Goal: Complete application form

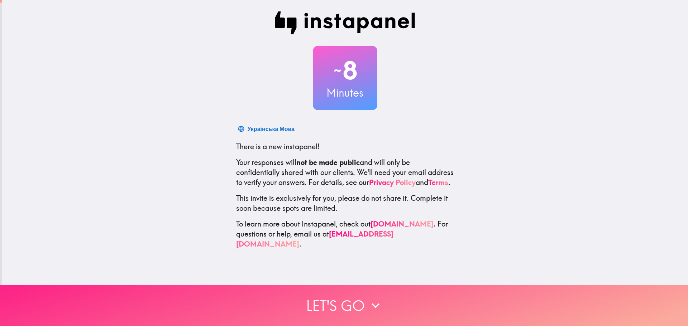
click at [302, 299] on button "Let's go" at bounding box center [344, 305] width 688 height 41
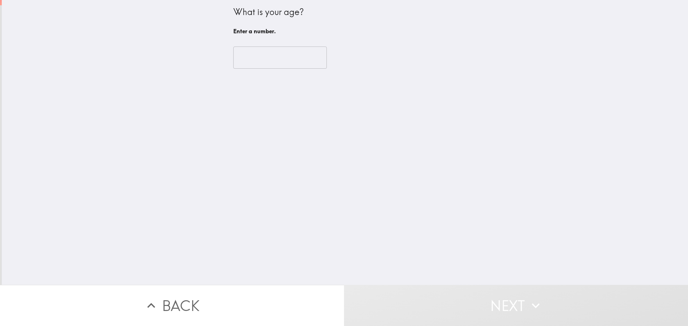
click at [240, 59] on input "number" at bounding box center [280, 58] width 94 height 22
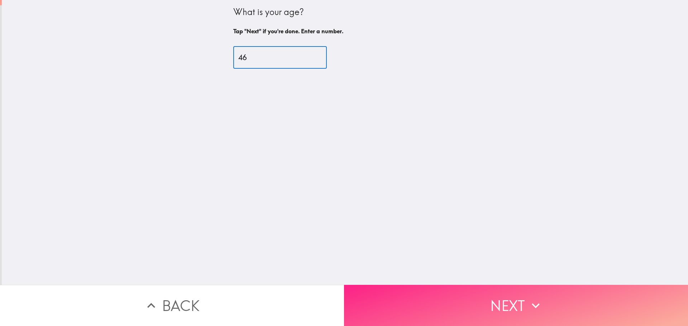
type input "46"
click at [420, 297] on button "Next" at bounding box center [516, 305] width 344 height 41
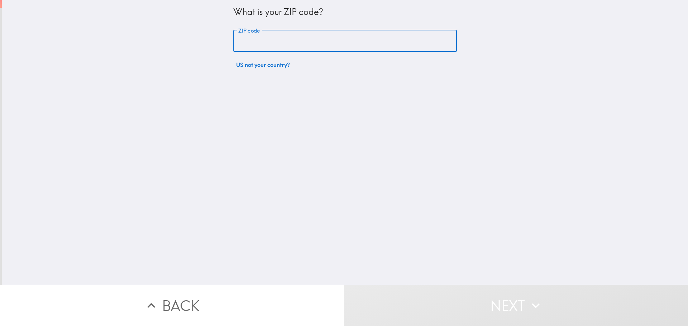
click at [254, 48] on input "ZIP code" at bounding box center [345, 41] width 224 height 22
type input "43207"
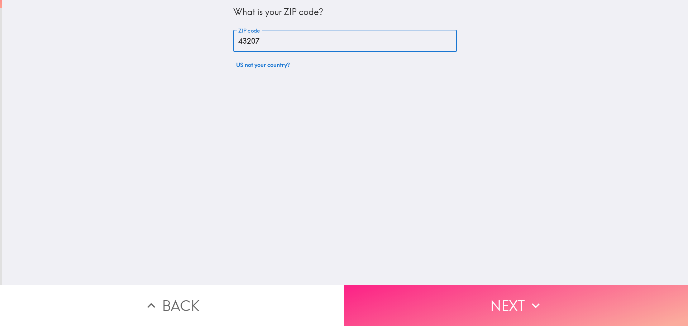
click at [435, 310] on button "Next" at bounding box center [516, 305] width 344 height 41
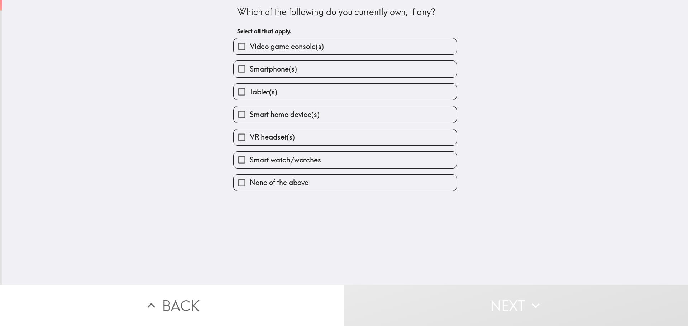
click at [253, 66] on span "Smartphone(s)" at bounding box center [273, 69] width 47 height 10
click at [250, 66] on input "Smartphone(s)" at bounding box center [242, 69] width 16 height 16
checkbox input "true"
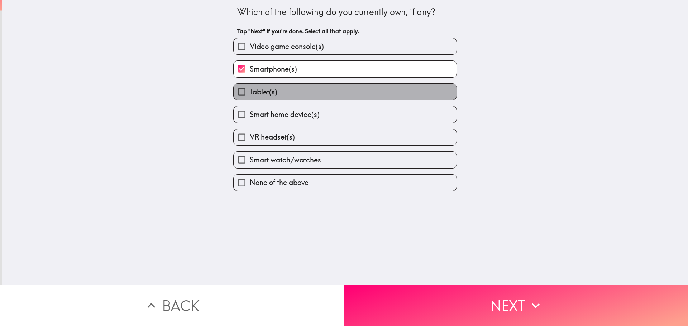
drag, startPoint x: 255, startPoint y: 90, endPoint x: 260, endPoint y: 105, distance: 16.3
click at [255, 90] on span "Tablet(s)" at bounding box center [264, 92] width 28 height 10
click at [250, 90] on input "Tablet(s)" at bounding box center [242, 92] width 16 height 16
checkbox input "true"
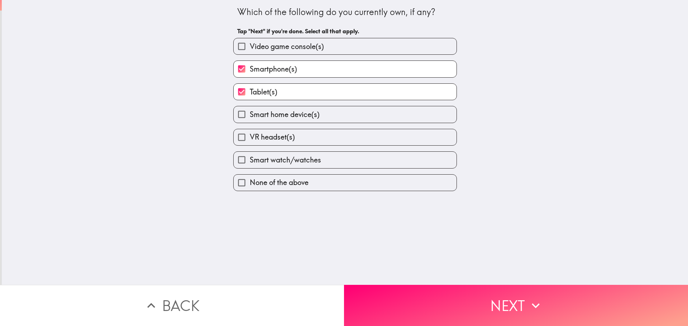
click at [261, 116] on span "Smart home device(s)" at bounding box center [285, 115] width 70 height 10
click at [250, 116] on input "Smart home device(s)" at bounding box center [242, 114] width 16 height 16
checkbox input "true"
click at [263, 135] on span "VR headset(s)" at bounding box center [272, 137] width 45 height 10
click at [250, 135] on input "VR headset(s)" at bounding box center [242, 137] width 16 height 16
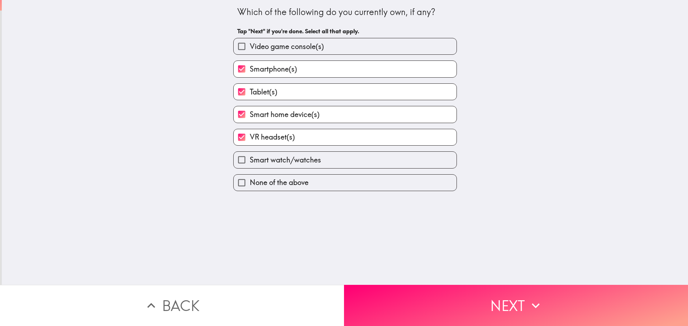
click at [261, 139] on span "VR headset(s)" at bounding box center [272, 137] width 45 height 10
click at [250, 139] on input "VR headset(s)" at bounding box center [242, 137] width 16 height 16
checkbox input "false"
click at [260, 161] on span "Smart watch/watches" at bounding box center [285, 160] width 71 height 10
click at [250, 161] on input "Smart watch/watches" at bounding box center [242, 160] width 16 height 16
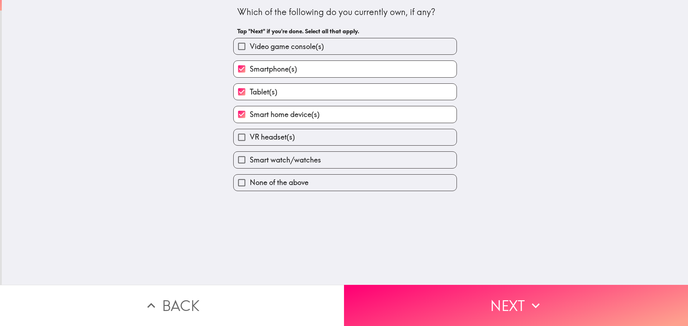
checkbox input "true"
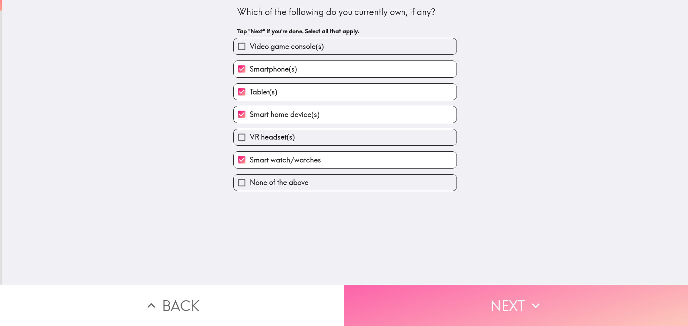
click at [414, 304] on button "Next" at bounding box center [516, 305] width 344 height 41
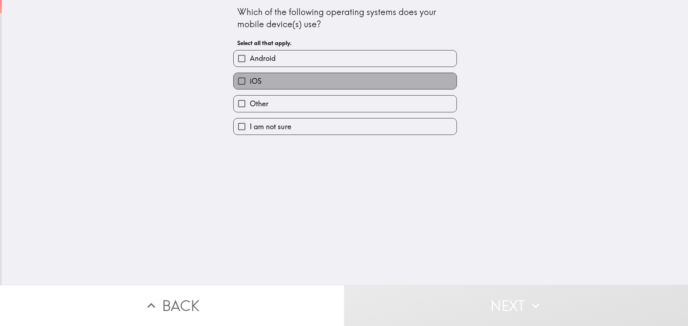
click at [269, 86] on label "iOS" at bounding box center [345, 81] width 223 height 16
click at [250, 86] on input "iOS" at bounding box center [242, 81] width 16 height 16
checkbox input "true"
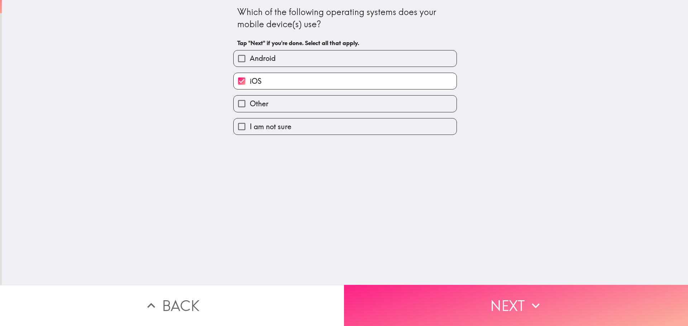
click at [397, 293] on button "Next" at bounding box center [516, 305] width 344 height 41
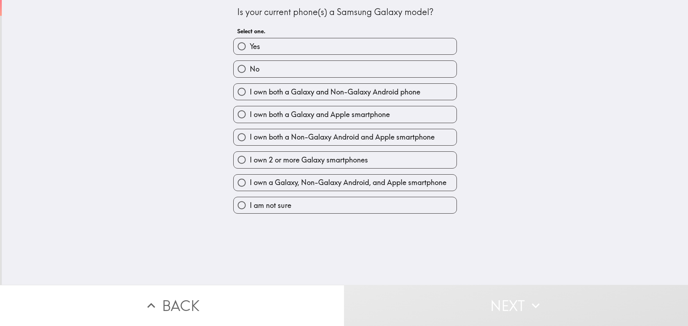
click at [236, 70] on input "No" at bounding box center [242, 69] width 16 height 16
radio input "true"
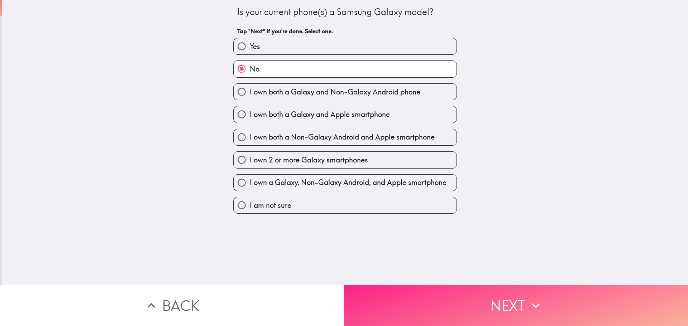
click at [370, 297] on button "Next" at bounding box center [516, 305] width 344 height 41
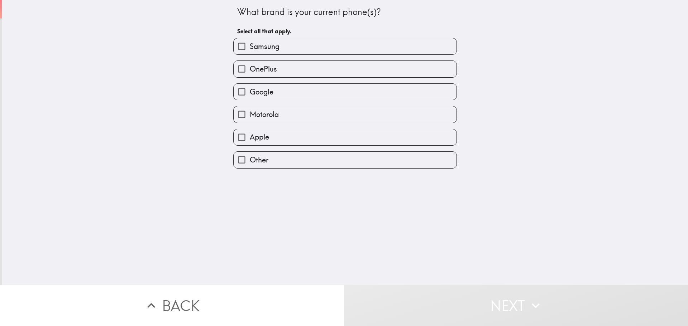
click at [250, 140] on span "Apple" at bounding box center [259, 137] width 19 height 10
click at [248, 140] on input "Apple" at bounding box center [242, 137] width 16 height 16
checkbox input "true"
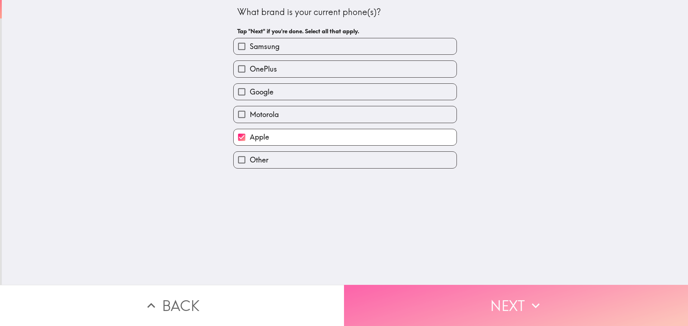
click at [361, 293] on button "Next" at bounding box center [516, 305] width 344 height 41
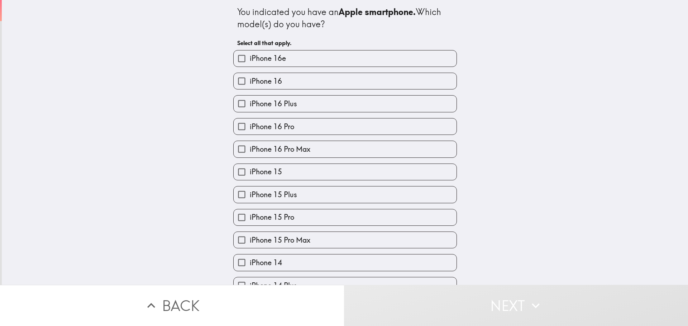
scroll to position [119, 0]
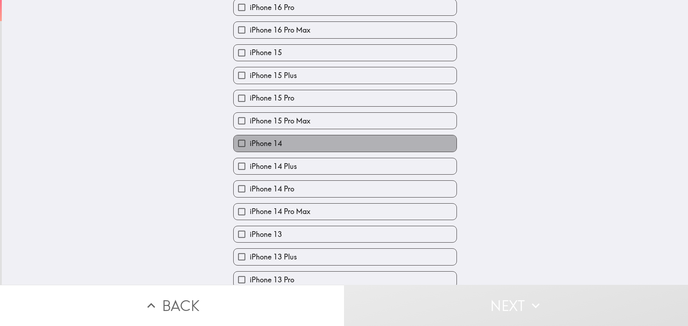
click at [259, 142] on span "iPhone 14" at bounding box center [266, 144] width 32 height 10
click at [250, 142] on input "iPhone 14" at bounding box center [242, 143] width 16 height 16
checkbox input "true"
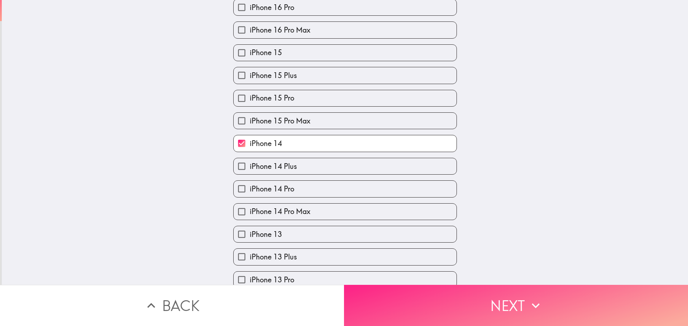
click at [385, 312] on button "Next" at bounding box center [516, 305] width 344 height 41
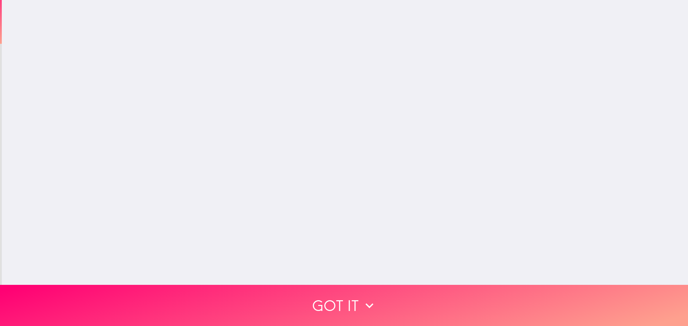
scroll to position [0, 0]
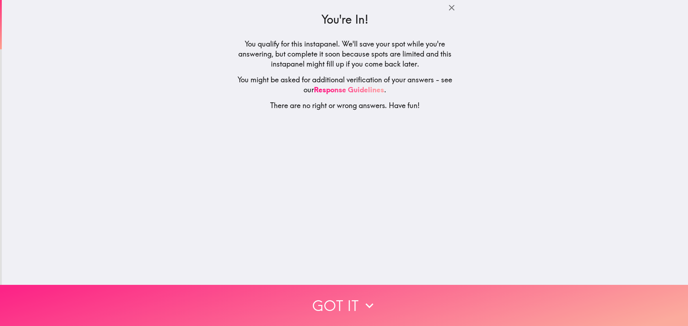
click at [319, 300] on button "Got it" at bounding box center [344, 305] width 688 height 41
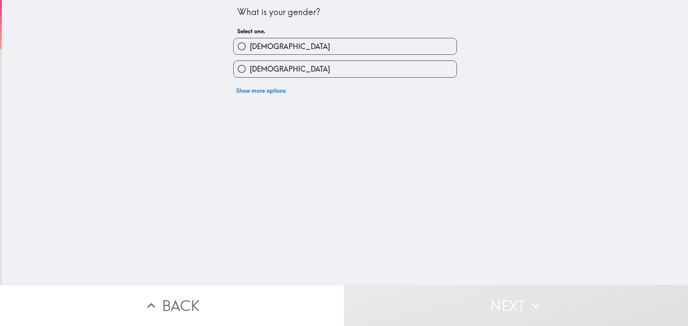
click at [243, 66] on input "[DEMOGRAPHIC_DATA]" at bounding box center [242, 69] width 16 height 16
radio input "true"
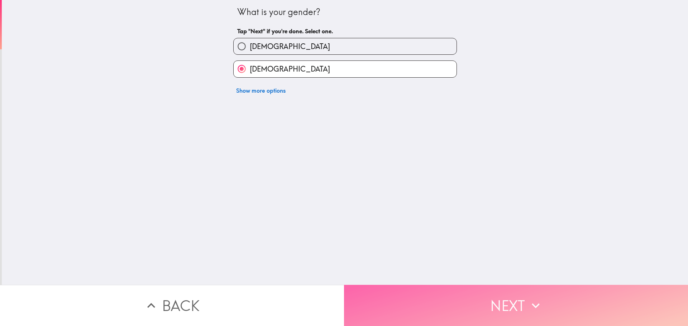
click at [361, 296] on button "Next" at bounding box center [516, 305] width 344 height 41
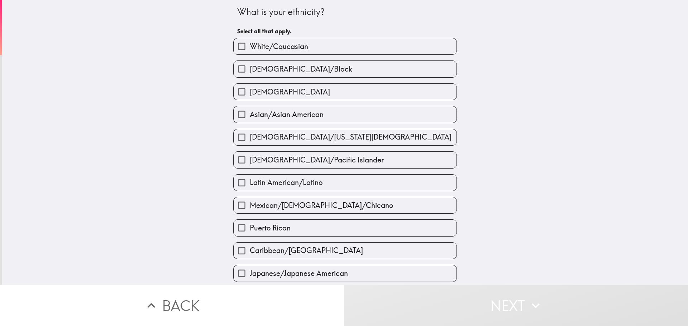
click at [244, 52] on input "White/Caucasian" at bounding box center [242, 46] width 16 height 16
checkbox input "true"
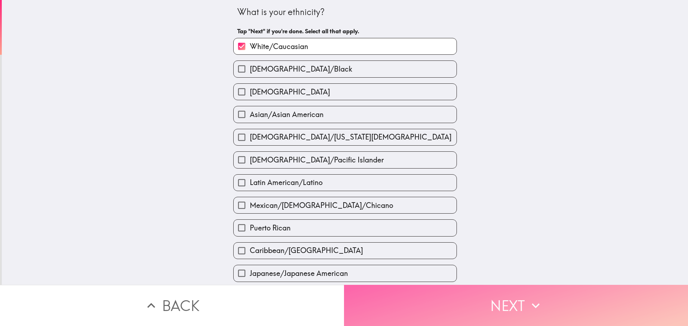
drag, startPoint x: 358, startPoint y: 293, endPoint x: 355, endPoint y: 252, distance: 42.0
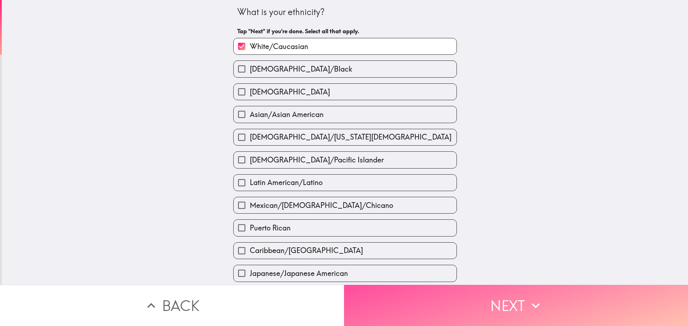
click at [359, 293] on button "Next" at bounding box center [516, 305] width 344 height 41
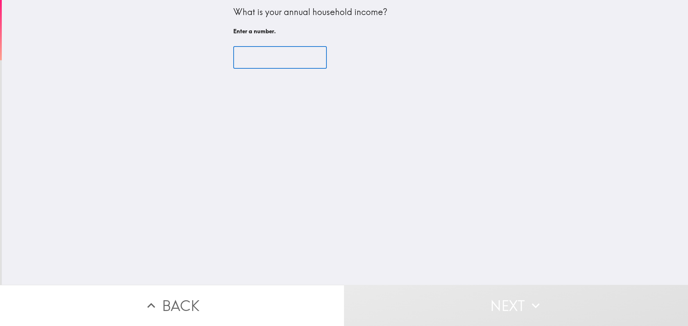
click at [255, 59] on input "number" at bounding box center [280, 58] width 94 height 22
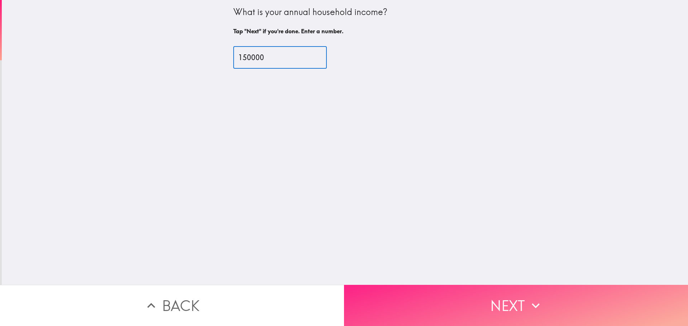
type input "150000"
click at [387, 300] on button "Next" at bounding box center [516, 305] width 344 height 41
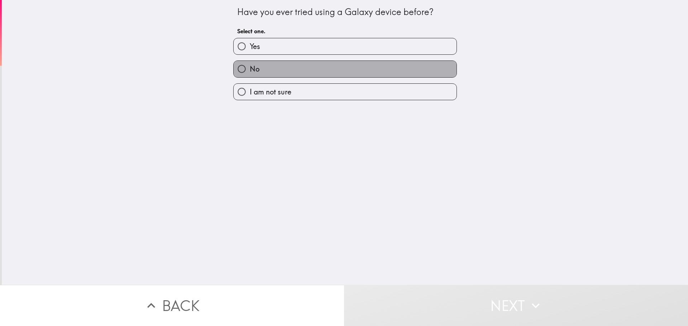
click at [250, 67] on span "No" at bounding box center [255, 69] width 10 height 10
click at [245, 67] on input "No" at bounding box center [242, 69] width 16 height 16
radio input "true"
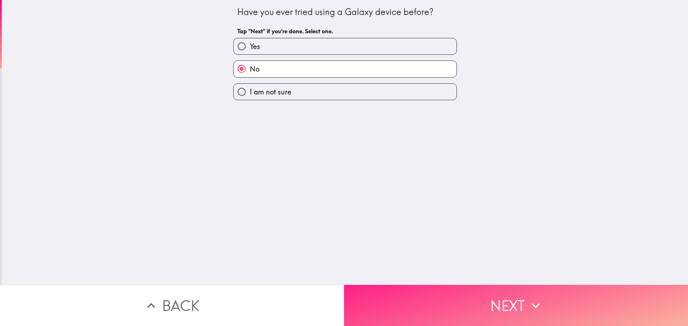
click at [387, 290] on button "Next" at bounding box center [516, 305] width 344 height 41
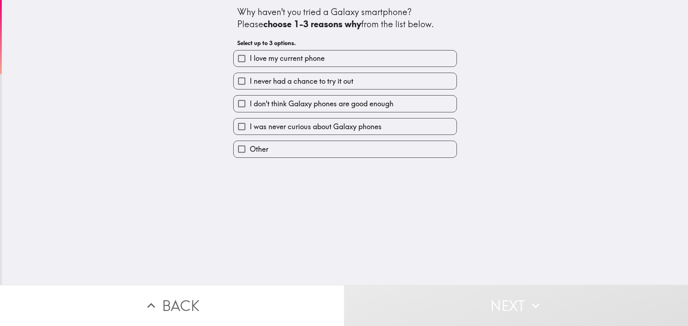
click at [257, 56] on span "I love my current phone" at bounding box center [287, 58] width 75 height 10
click at [250, 56] on input "I love my current phone" at bounding box center [242, 59] width 16 height 16
checkbox input "true"
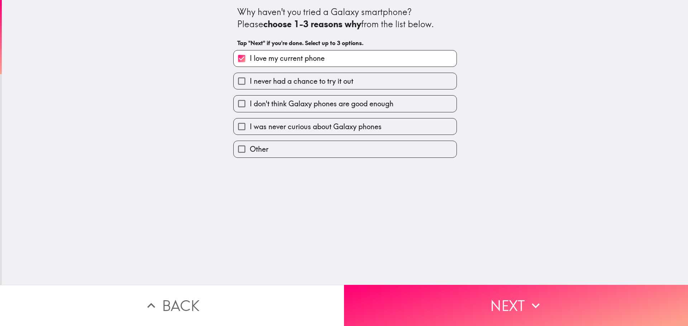
click at [265, 129] on span "I was never curious about Galaxy phones" at bounding box center [316, 127] width 132 height 10
click at [250, 129] on input "I was never curious about Galaxy phones" at bounding box center [242, 127] width 16 height 16
checkbox input "true"
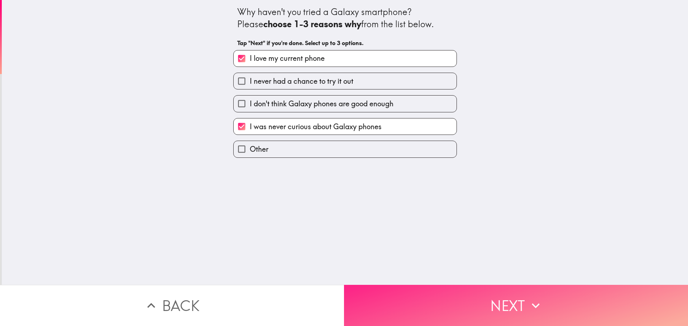
click at [368, 299] on button "Next" at bounding box center [516, 305] width 344 height 41
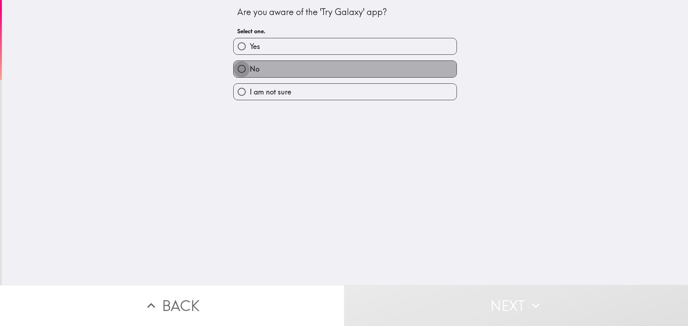
click at [238, 72] on input "No" at bounding box center [242, 69] width 16 height 16
radio input "true"
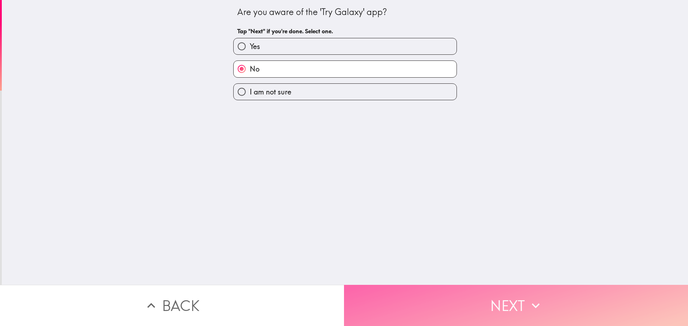
click at [383, 301] on button "Next" at bounding box center [516, 305] width 344 height 41
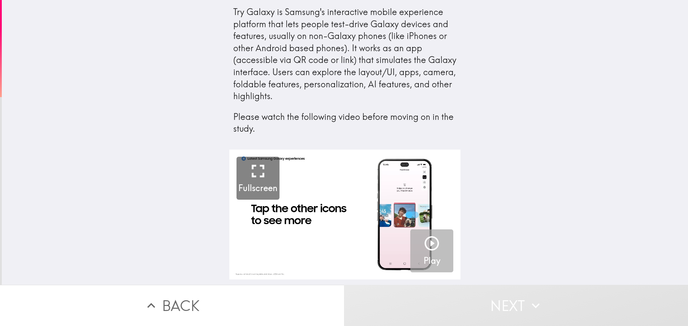
click at [423, 245] on icon "button" at bounding box center [431, 243] width 17 height 17
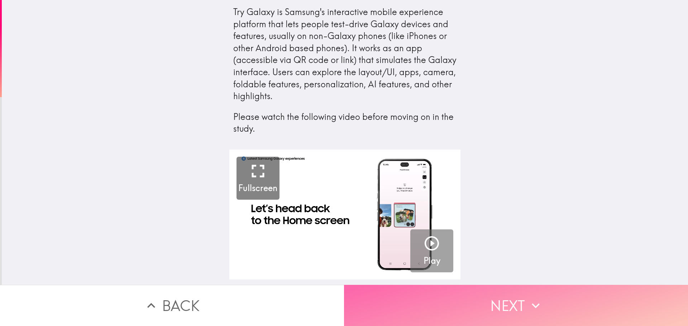
click at [464, 293] on button "Next" at bounding box center [516, 305] width 344 height 41
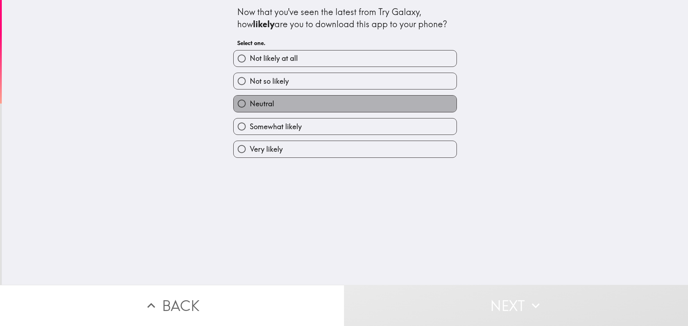
drag, startPoint x: 250, startPoint y: 103, endPoint x: 333, endPoint y: 235, distance: 155.6
click at [250, 105] on span "Neutral" at bounding box center [262, 104] width 24 height 10
click at [250, 105] on input "Neutral" at bounding box center [242, 104] width 16 height 16
radio input "true"
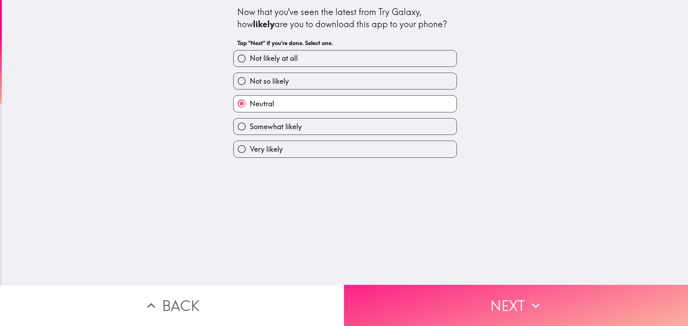
click at [362, 305] on button "Next" at bounding box center [516, 305] width 344 height 41
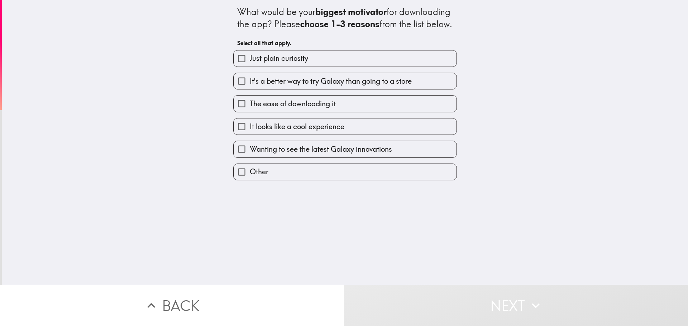
click at [271, 63] on span "Just plain curiosity" at bounding box center [279, 58] width 58 height 10
click at [250, 67] on input "Just plain curiosity" at bounding box center [242, 59] width 16 height 16
checkbox input "true"
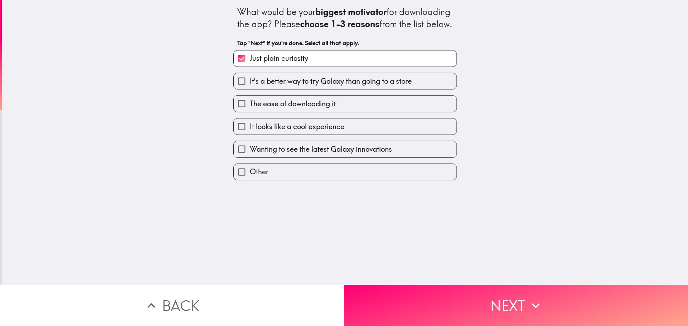
click at [274, 132] on span "It looks like a cool experience" at bounding box center [297, 127] width 95 height 10
click at [250, 134] on input "It looks like a cool experience" at bounding box center [242, 127] width 16 height 16
checkbox input "true"
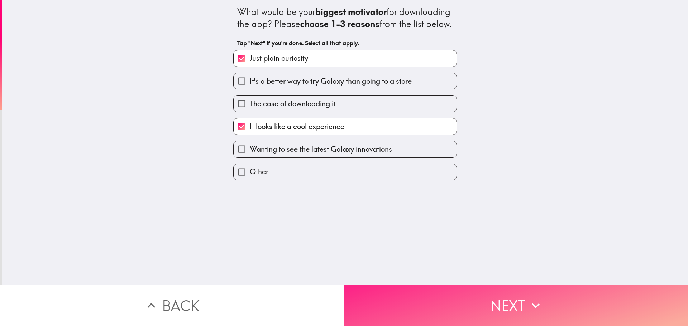
click at [367, 311] on button "Next" at bounding box center [516, 305] width 344 height 41
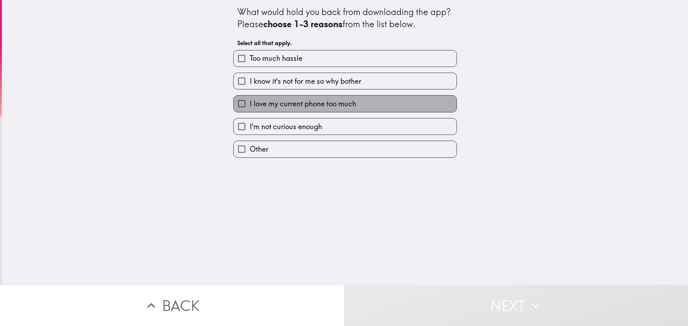
click at [293, 104] on span "I love my current phone too much" at bounding box center [303, 104] width 106 height 10
click at [250, 104] on input "I love my current phone too much" at bounding box center [242, 104] width 16 height 16
checkbox input "true"
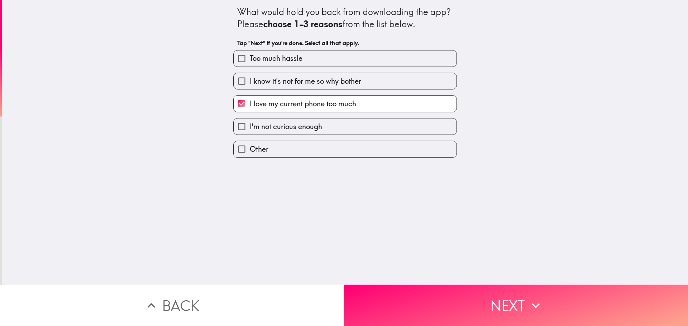
click at [314, 125] on span "I'm not curious enough" at bounding box center [286, 127] width 72 height 10
click at [250, 125] on input "I'm not curious enough" at bounding box center [242, 127] width 16 height 16
checkbox input "true"
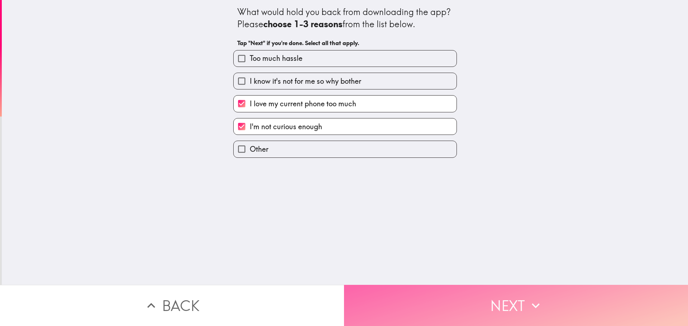
click at [360, 294] on button "Next" at bounding box center [516, 305] width 344 height 41
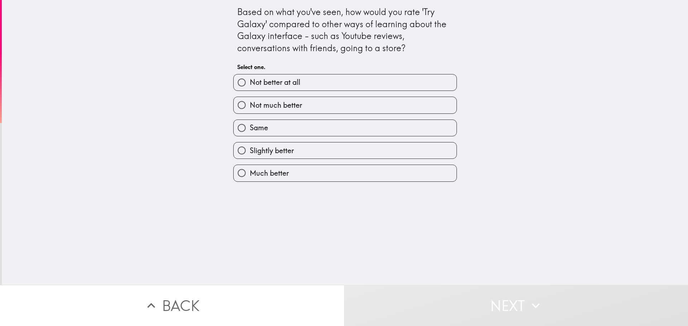
drag, startPoint x: 281, startPoint y: 150, endPoint x: 286, endPoint y: 158, distance: 9.8
click at [282, 151] on span "Slightly better" at bounding box center [272, 151] width 44 height 10
click at [250, 151] on input "Slightly better" at bounding box center [242, 151] width 16 height 16
radio input "true"
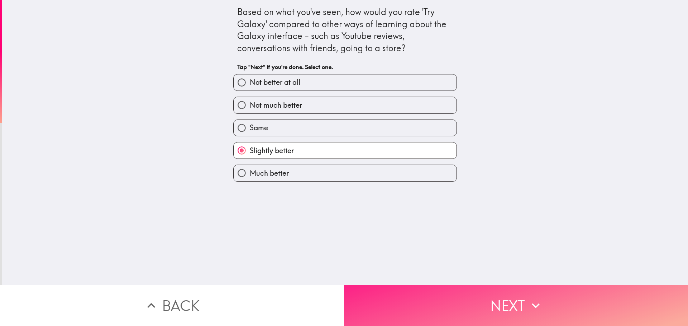
click at [357, 288] on button "Next" at bounding box center [516, 305] width 344 height 41
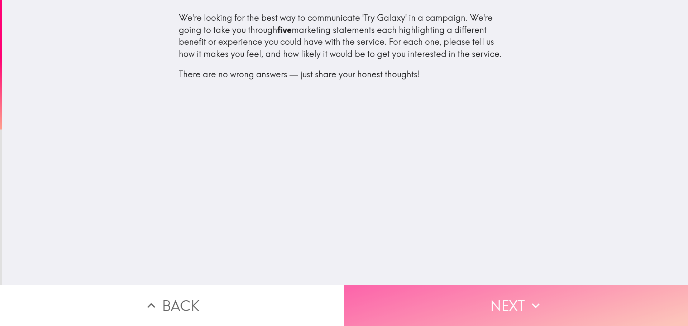
click at [425, 290] on button "Next" at bounding box center [516, 305] width 344 height 41
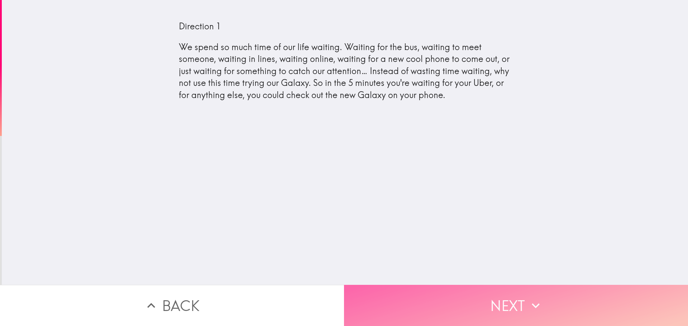
click at [412, 301] on button "Next" at bounding box center [516, 305] width 344 height 41
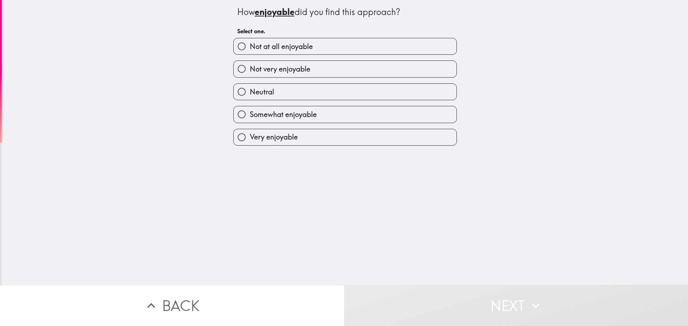
click at [282, 109] on label "Somewhat enjoyable" at bounding box center [345, 114] width 223 height 16
click at [250, 109] on input "Somewhat enjoyable" at bounding box center [242, 114] width 16 height 16
radio input "true"
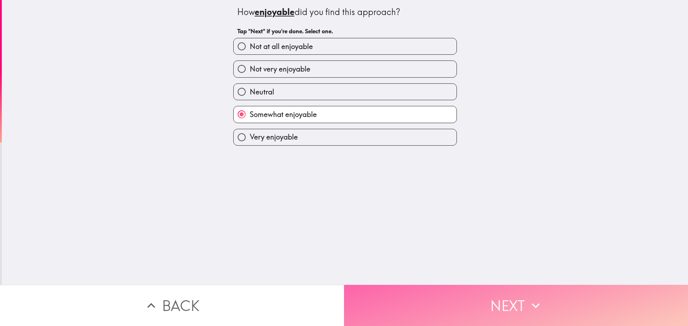
click at [383, 303] on button "Next" at bounding box center [516, 305] width 344 height 41
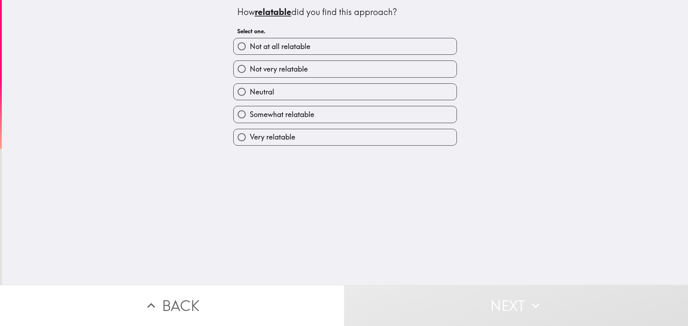
click at [254, 109] on label "Somewhat relatable" at bounding box center [345, 114] width 223 height 16
click at [250, 109] on input "Somewhat relatable" at bounding box center [242, 114] width 16 height 16
radio input "true"
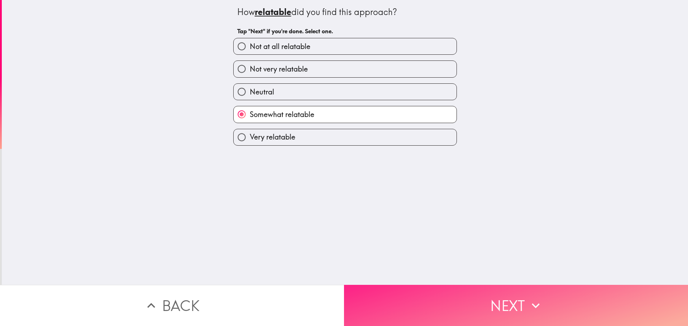
click at [375, 289] on button "Next" at bounding box center [516, 305] width 344 height 41
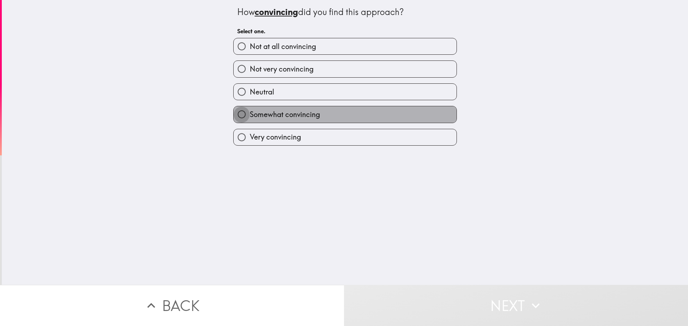
click at [238, 109] on input "Somewhat convincing" at bounding box center [242, 114] width 16 height 16
radio input "true"
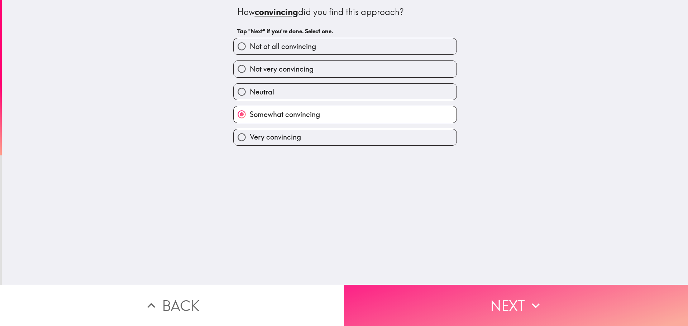
click at [374, 301] on button "Next" at bounding box center [516, 305] width 344 height 41
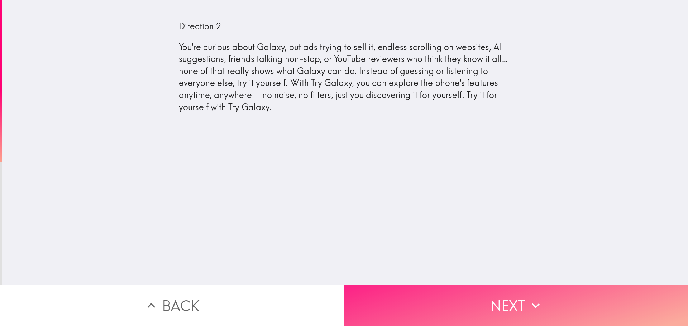
click at [373, 287] on button "Next" at bounding box center [516, 305] width 344 height 41
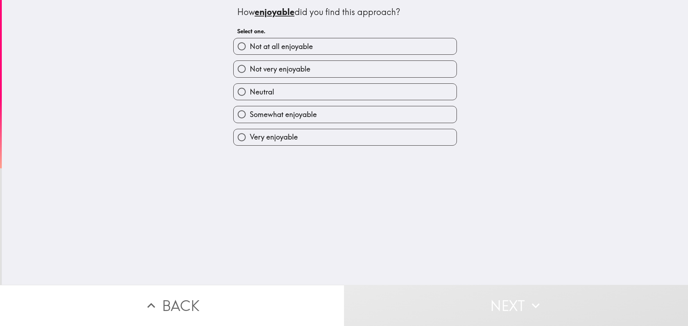
click at [266, 114] on span "Somewhat enjoyable" at bounding box center [283, 115] width 67 height 10
click at [250, 114] on input "Somewhat enjoyable" at bounding box center [242, 114] width 16 height 16
radio input "true"
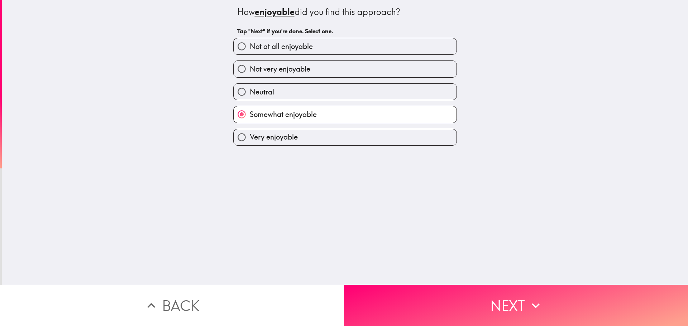
click at [385, 276] on div "How enjoyable did you find this approach? Tap "Next" if you're done. Select one…" at bounding box center [345, 142] width 686 height 285
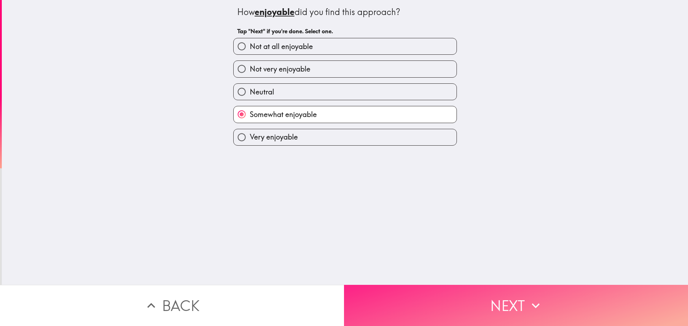
click at [384, 286] on button "Next" at bounding box center [516, 305] width 344 height 41
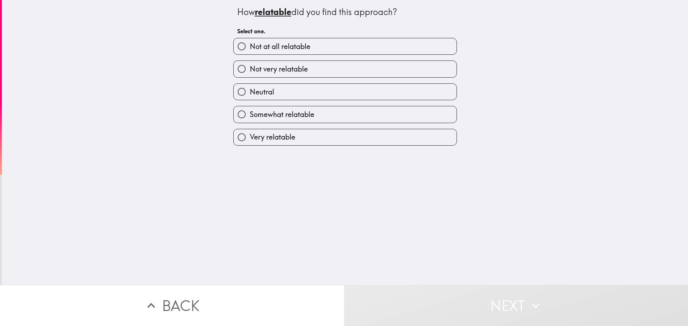
drag, startPoint x: 275, startPoint y: 113, endPoint x: 276, endPoint y: 119, distance: 6.1
click at [275, 116] on span "Somewhat relatable" at bounding box center [282, 115] width 64 height 10
click at [250, 116] on input "Somewhat relatable" at bounding box center [242, 114] width 16 height 16
radio input "true"
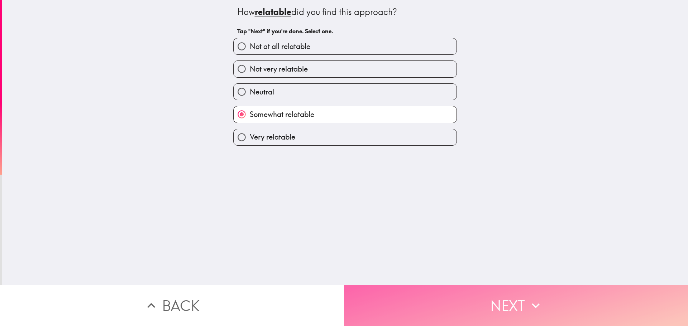
click at [351, 293] on button "Next" at bounding box center [516, 305] width 344 height 41
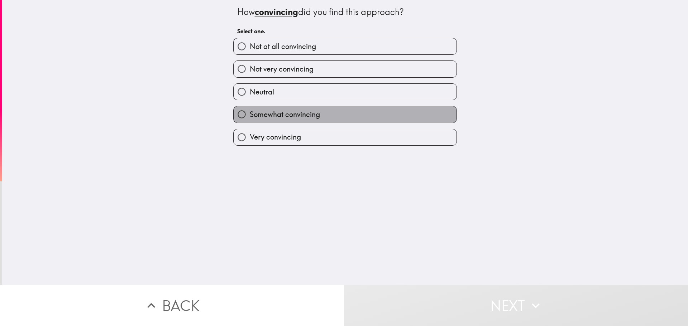
drag, startPoint x: 253, startPoint y: 115, endPoint x: 328, endPoint y: 216, distance: 126.1
click at [253, 116] on span "Somewhat convincing" at bounding box center [285, 115] width 70 height 10
click at [250, 116] on input "Somewhat convincing" at bounding box center [242, 114] width 16 height 16
radio input "true"
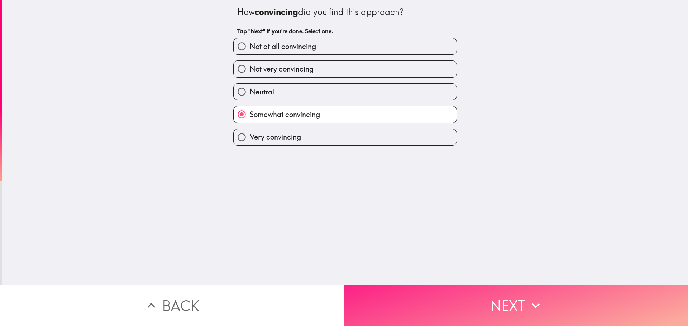
click at [370, 288] on button "Next" at bounding box center [516, 305] width 344 height 41
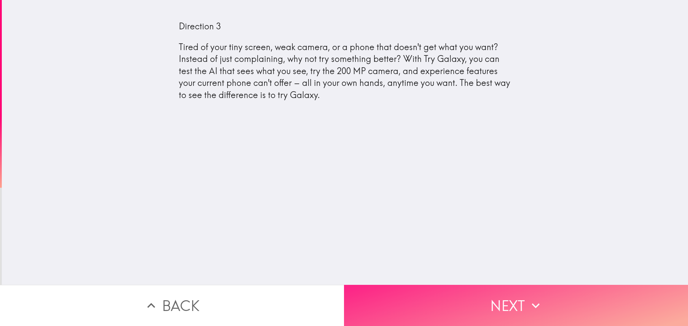
click at [436, 300] on button "Next" at bounding box center [516, 305] width 344 height 41
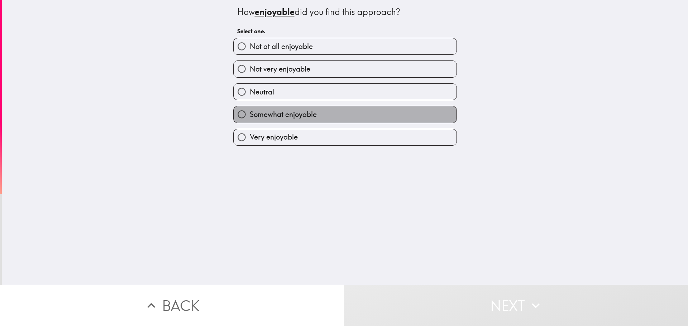
click at [285, 117] on span "Somewhat enjoyable" at bounding box center [283, 115] width 67 height 10
click at [250, 117] on input "Somewhat enjoyable" at bounding box center [242, 114] width 16 height 16
radio input "true"
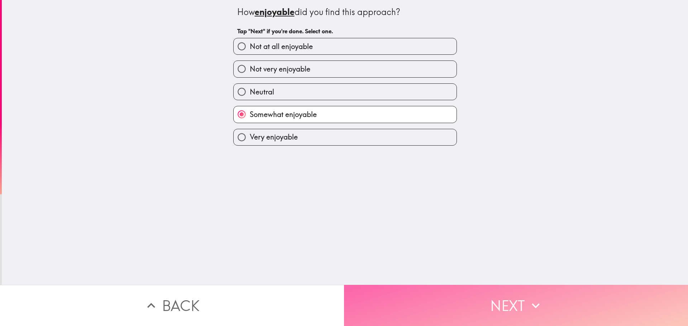
click at [371, 285] on button "Next" at bounding box center [516, 305] width 344 height 41
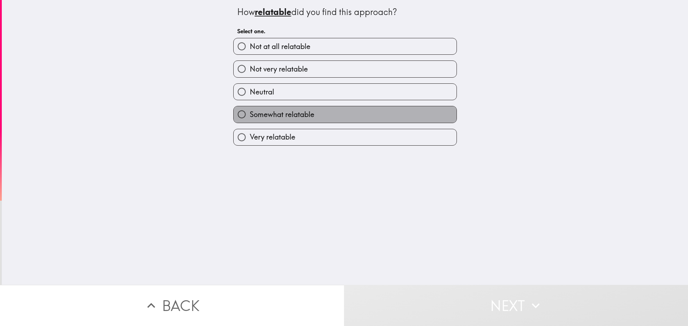
click at [291, 119] on span "Somewhat relatable" at bounding box center [282, 115] width 64 height 10
click at [250, 119] on input "Somewhat relatable" at bounding box center [242, 114] width 16 height 16
radio input "true"
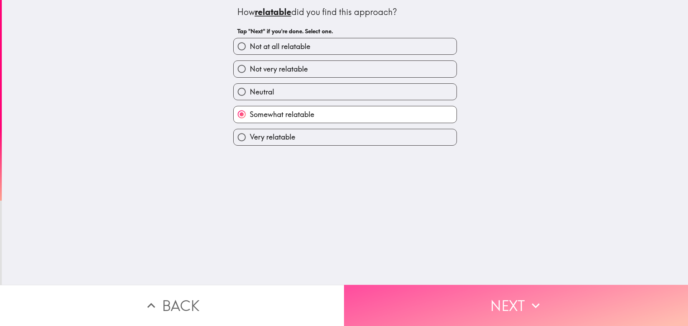
drag, startPoint x: 380, startPoint y: 304, endPoint x: 339, endPoint y: 217, distance: 96.2
click at [382, 303] on button "Next" at bounding box center [516, 305] width 344 height 41
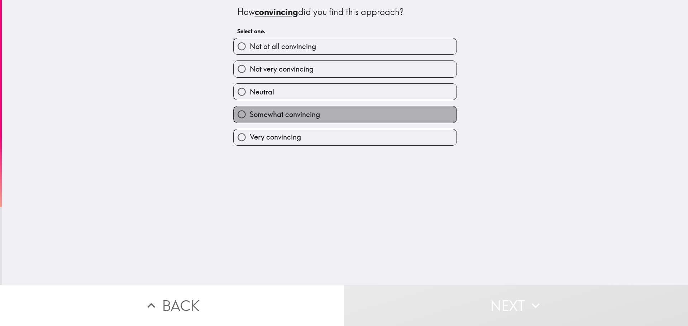
drag, startPoint x: 274, startPoint y: 119, endPoint x: 352, endPoint y: 231, distance: 136.0
click at [274, 120] on label "Somewhat convincing" at bounding box center [345, 114] width 223 height 16
click at [250, 120] on input "Somewhat convincing" at bounding box center [242, 114] width 16 height 16
radio input "true"
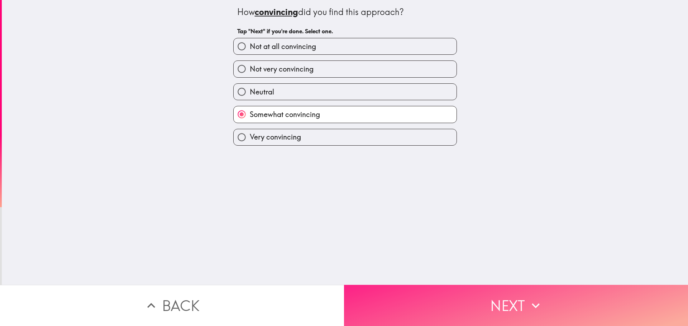
click at [379, 303] on button "Next" at bounding box center [516, 305] width 344 height 41
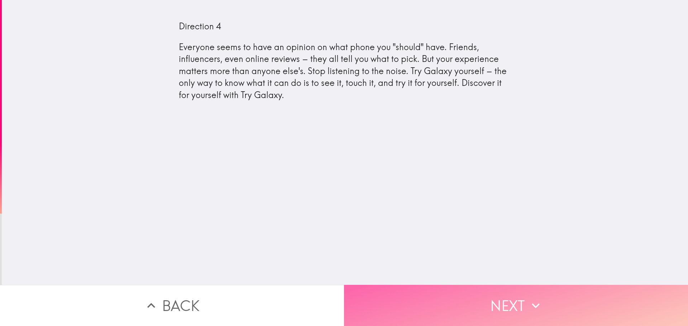
click at [362, 294] on button "Next" at bounding box center [516, 305] width 344 height 41
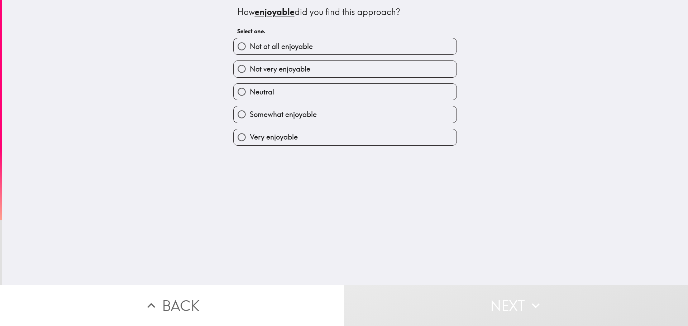
click at [263, 119] on span "Somewhat enjoyable" at bounding box center [283, 115] width 67 height 10
click at [250, 119] on input "Somewhat enjoyable" at bounding box center [242, 114] width 16 height 16
radio input "true"
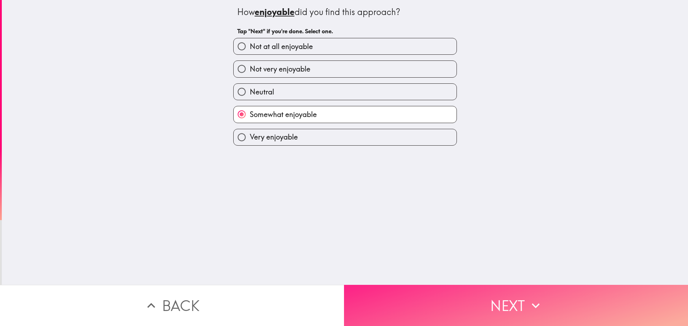
click at [351, 292] on button "Next" at bounding box center [516, 305] width 344 height 41
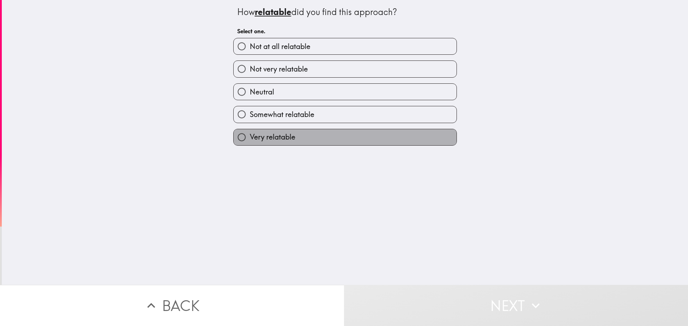
drag, startPoint x: 260, startPoint y: 129, endPoint x: 260, endPoint y: 118, distance: 11.1
click at [261, 130] on label "Very relatable" at bounding box center [345, 137] width 223 height 16
click at [250, 130] on input "Very relatable" at bounding box center [242, 137] width 16 height 16
radio input "true"
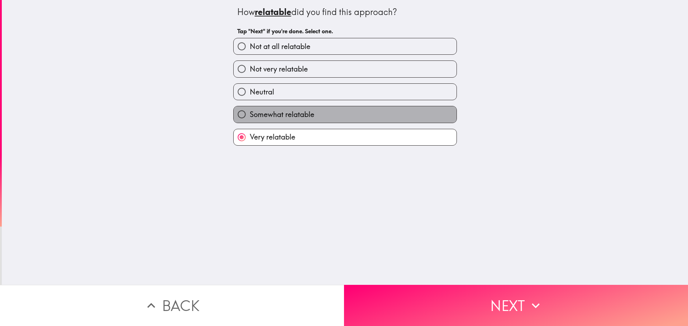
drag, startPoint x: 260, startPoint y: 118, endPoint x: 305, endPoint y: 207, distance: 98.9
click at [260, 118] on span "Somewhat relatable" at bounding box center [282, 115] width 64 height 10
click at [250, 118] on input "Somewhat relatable" at bounding box center [242, 114] width 16 height 16
radio input "true"
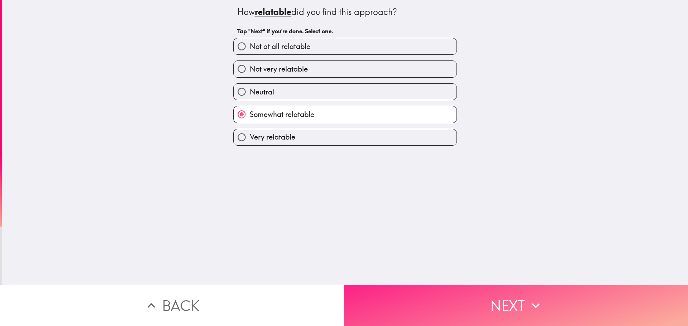
click at [369, 311] on button "Next" at bounding box center [516, 305] width 344 height 41
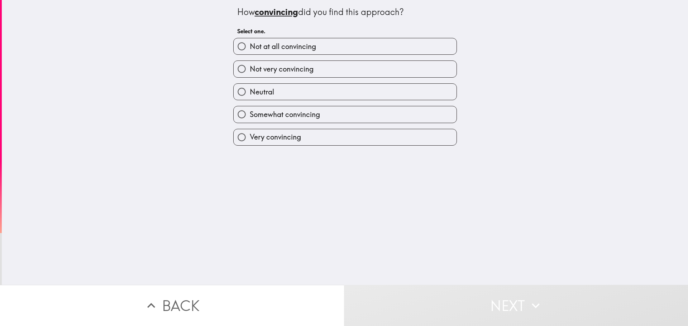
drag, startPoint x: 245, startPoint y: 111, endPoint x: 274, endPoint y: 161, distance: 56.8
click at [250, 112] on span "Somewhat convincing" at bounding box center [285, 115] width 70 height 10
click at [245, 112] on input "Somewhat convincing" at bounding box center [242, 114] width 16 height 16
radio input "true"
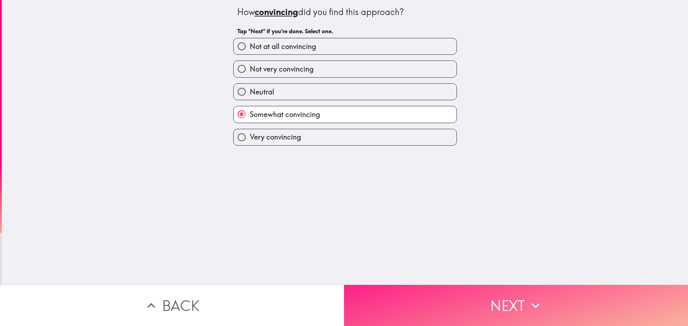
click at [360, 307] on button "Next" at bounding box center [516, 305] width 344 height 41
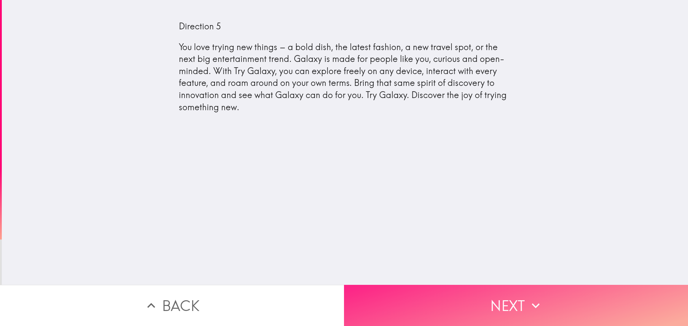
click at [415, 291] on button "Next" at bounding box center [516, 305] width 344 height 41
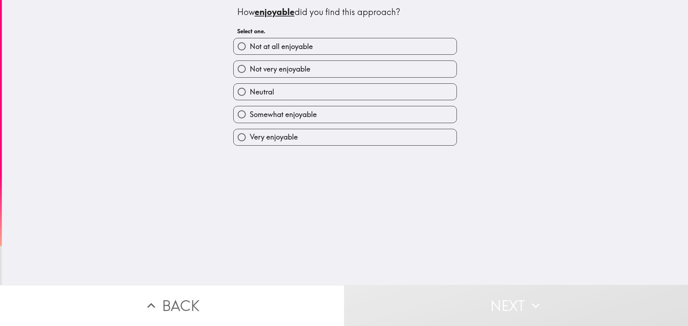
click at [262, 120] on label "Somewhat enjoyable" at bounding box center [345, 114] width 223 height 16
click at [250, 120] on input "Somewhat enjoyable" at bounding box center [242, 114] width 16 height 16
radio input "true"
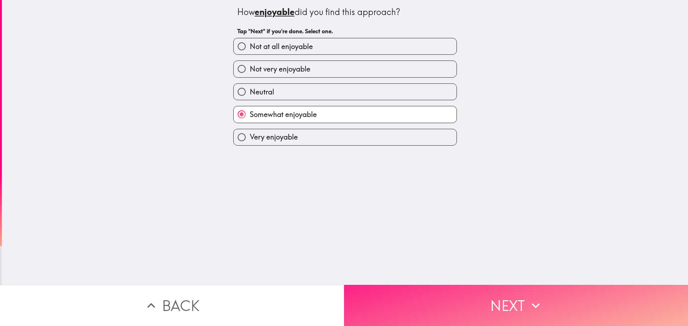
click at [348, 295] on button "Next" at bounding box center [516, 305] width 344 height 41
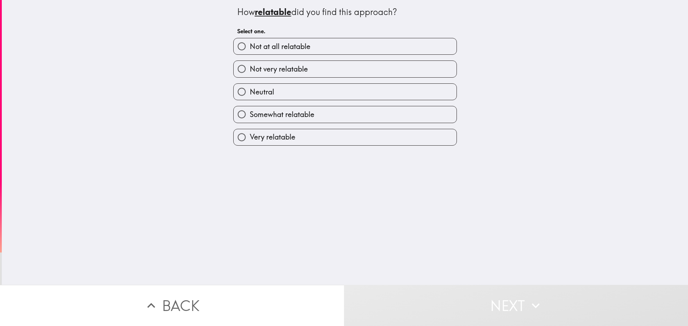
click at [258, 116] on span "Somewhat relatable" at bounding box center [282, 115] width 64 height 10
click at [250, 116] on input "Somewhat relatable" at bounding box center [242, 114] width 16 height 16
radio input "true"
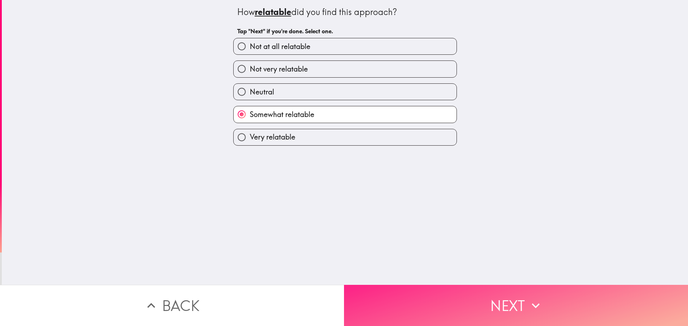
click at [361, 295] on button "Next" at bounding box center [516, 305] width 344 height 41
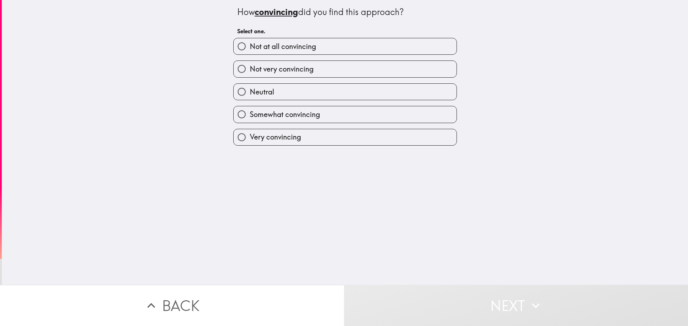
click at [262, 117] on span "Somewhat convincing" at bounding box center [285, 115] width 70 height 10
click at [250, 117] on input "Somewhat convincing" at bounding box center [242, 114] width 16 height 16
radio input "true"
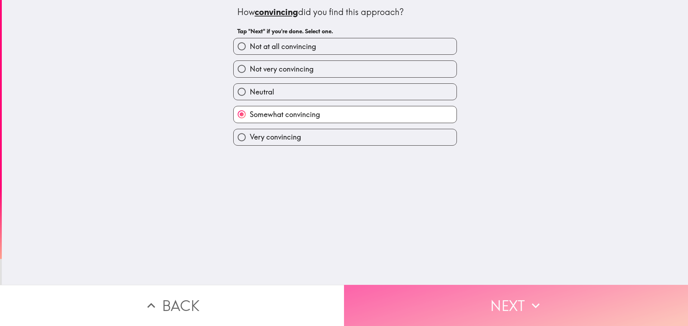
click at [362, 297] on button "Next" at bounding box center [516, 305] width 344 height 41
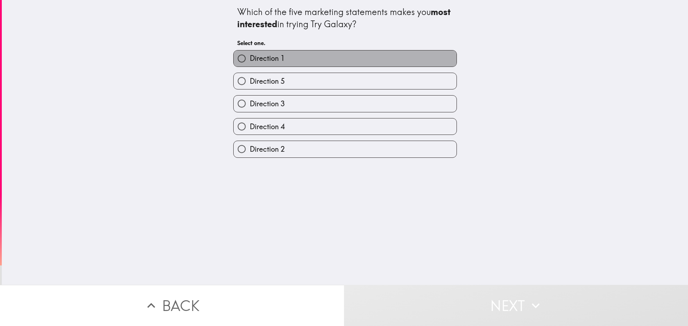
click at [273, 54] on span "Direction 1" at bounding box center [267, 58] width 35 height 10
click at [250, 54] on input "Direction 1" at bounding box center [242, 59] width 16 height 16
radio input "true"
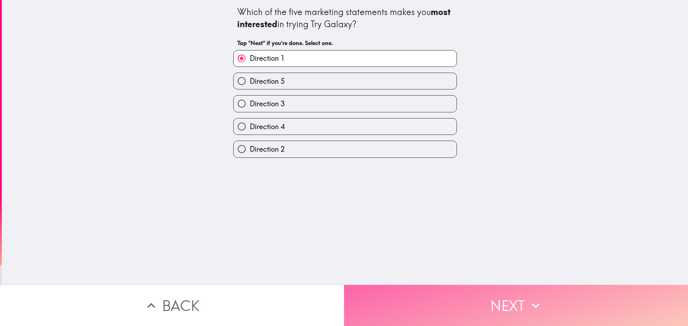
click at [402, 314] on button "Next" at bounding box center [516, 305] width 344 height 41
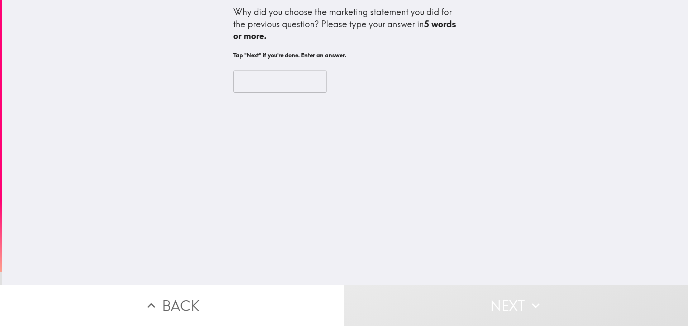
click at [274, 79] on input "text" at bounding box center [280, 82] width 94 height 22
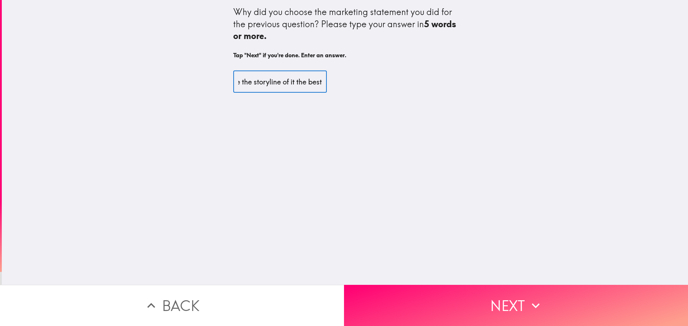
scroll to position [0, 21]
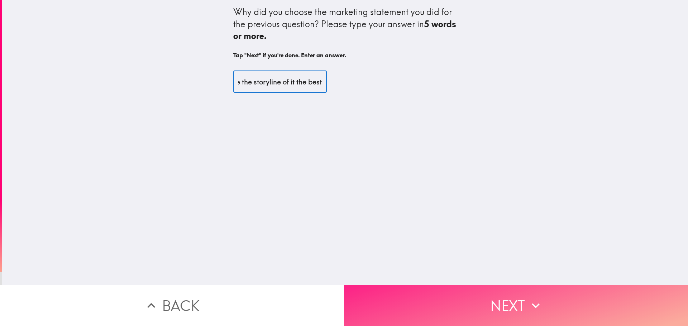
type input "I like the storyline of it the best"
click at [360, 291] on button "Next" at bounding box center [516, 305] width 344 height 41
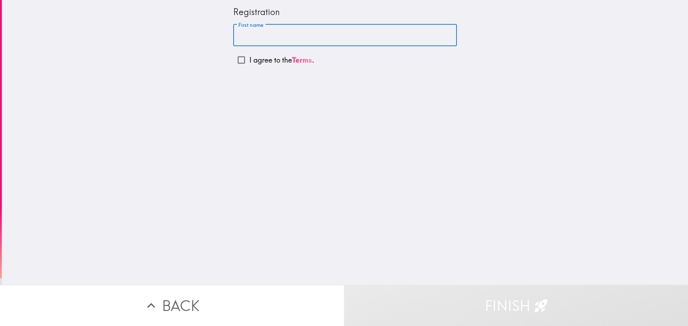
click at [294, 37] on input "First name" at bounding box center [345, 35] width 224 height 22
type input "[PERSON_NAME]"
drag, startPoint x: 236, startPoint y: 63, endPoint x: 230, endPoint y: 74, distance: 12.5
click at [236, 63] on input "I agree to the Terms ." at bounding box center [241, 60] width 16 height 16
checkbox input "true"
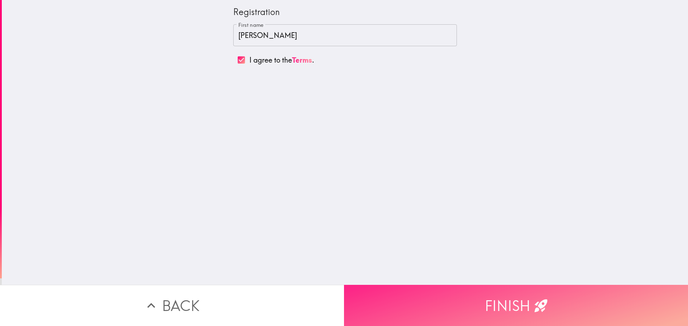
click at [395, 314] on button "Finish" at bounding box center [516, 305] width 344 height 41
